Goal: Navigation & Orientation: Find specific page/section

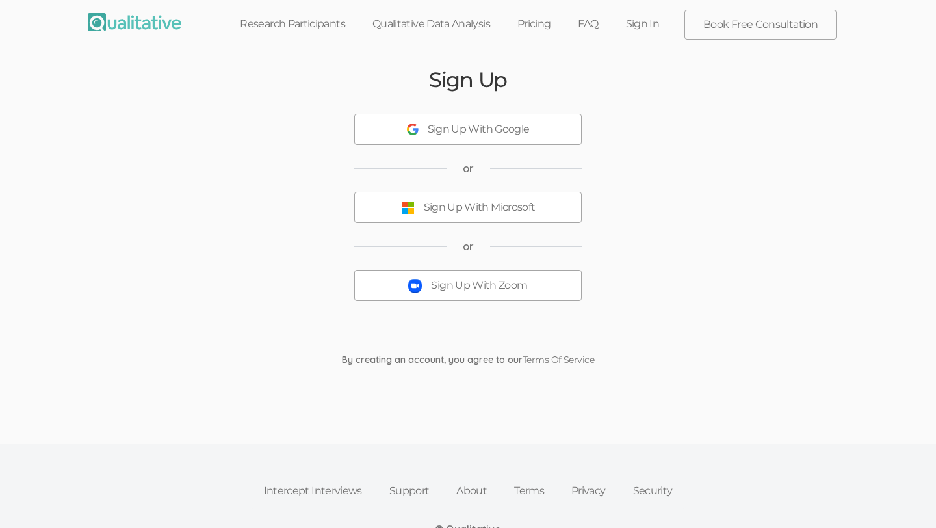
click at [643, 23] on link "Sign In" at bounding box center [643, 24] width 61 height 29
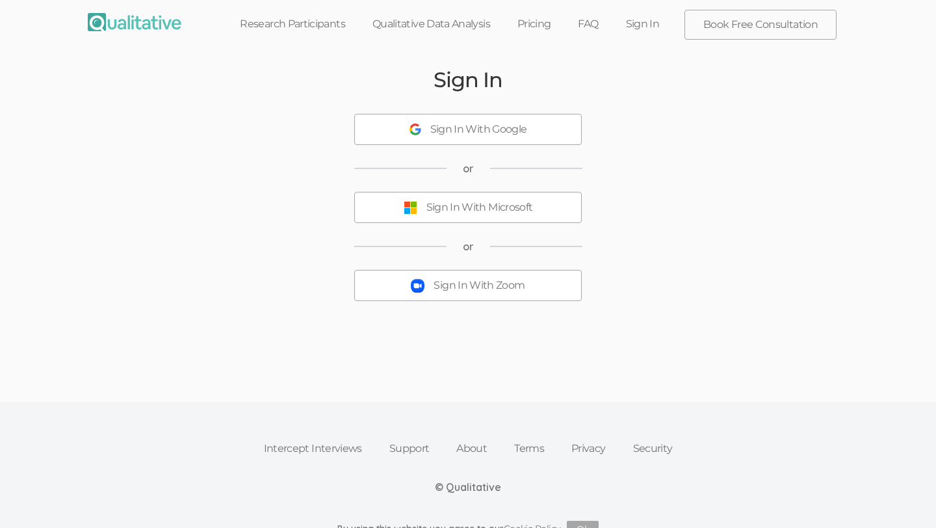
click at [475, 129] on div "Sign In With Google" at bounding box center [478, 129] width 97 height 15
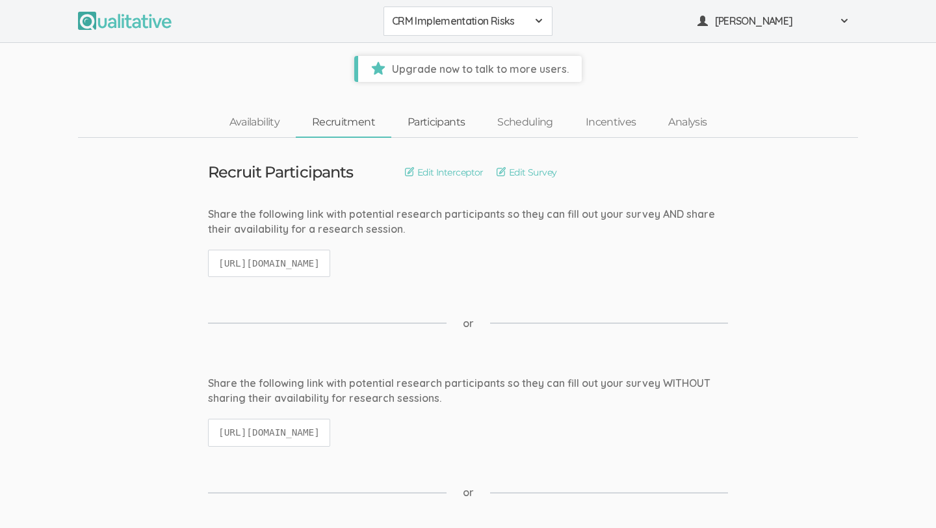
click at [438, 117] on link "Participants" at bounding box center [436, 123] width 90 height 28
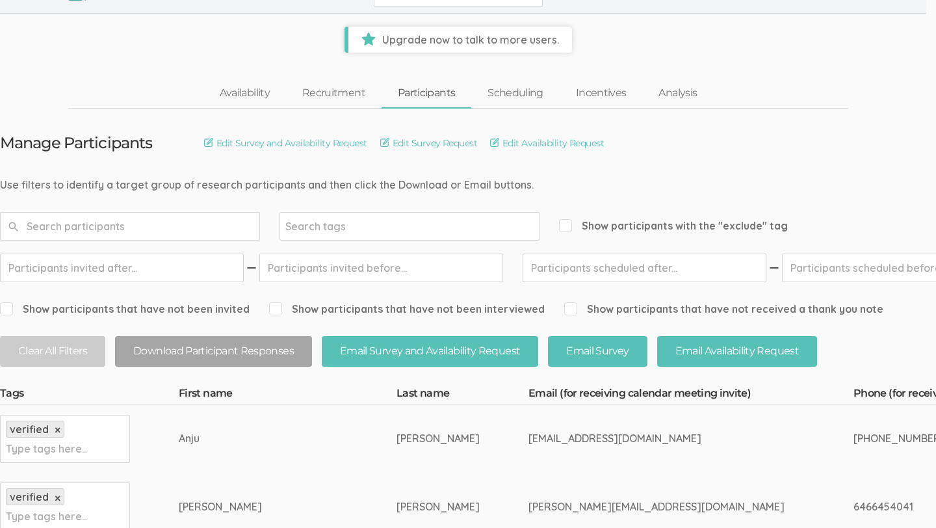
scroll to position [0, 10]
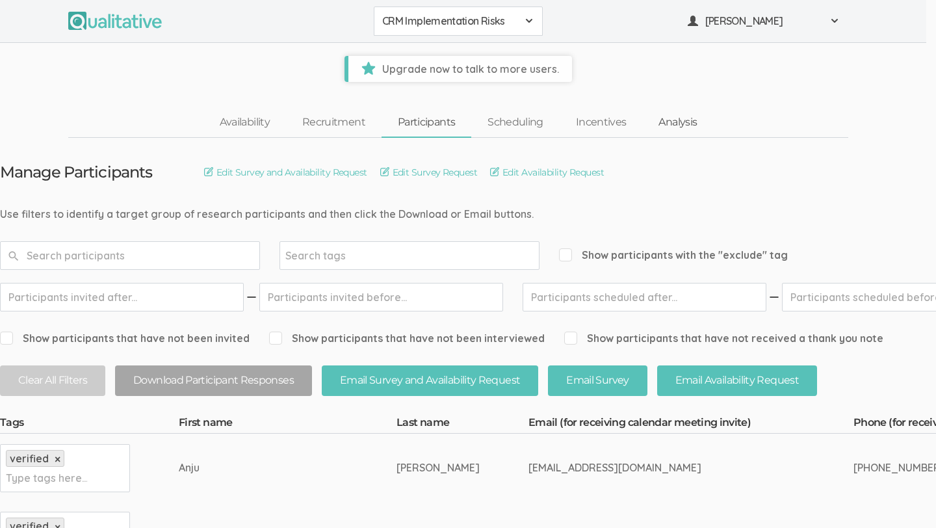
click at [661, 120] on link "Analysis" at bounding box center [677, 123] width 71 height 28
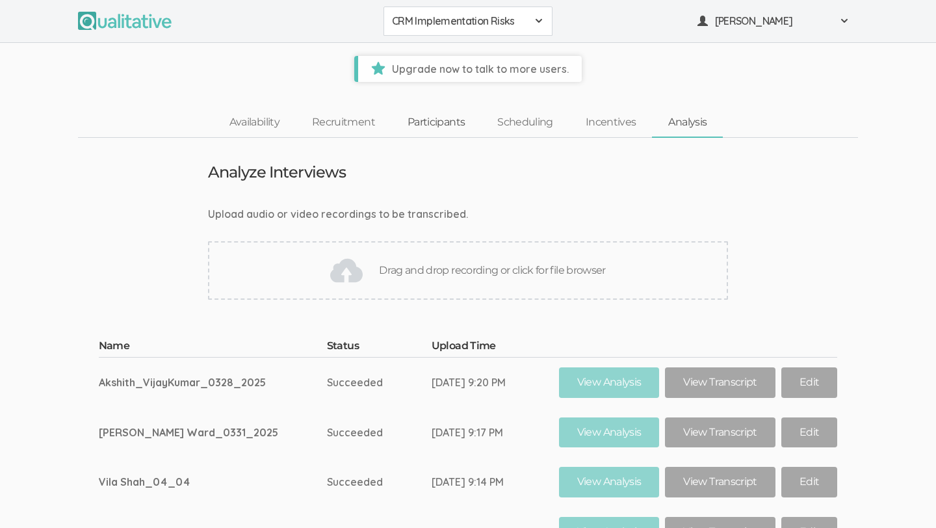
click at [451, 124] on link "Participants" at bounding box center [436, 123] width 90 height 28
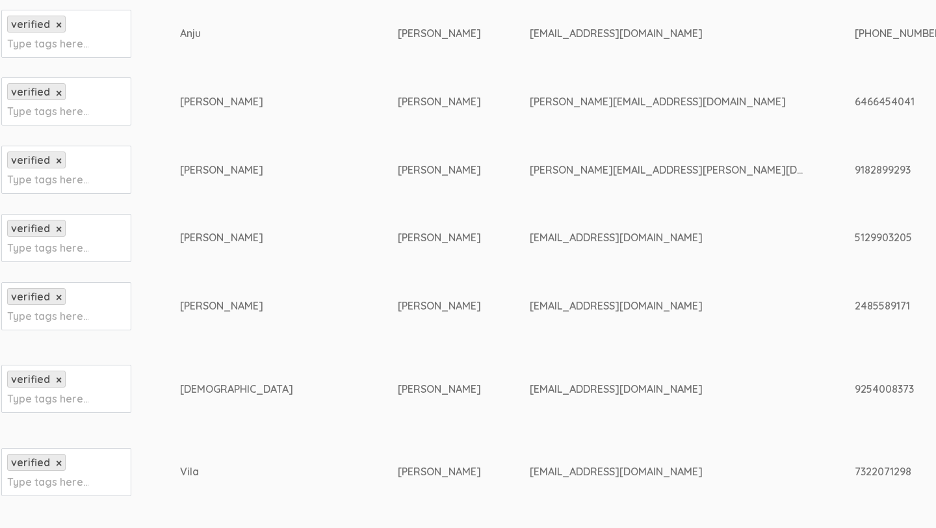
scroll to position [442, 8]
